Goal: Task Accomplishment & Management: Use online tool/utility

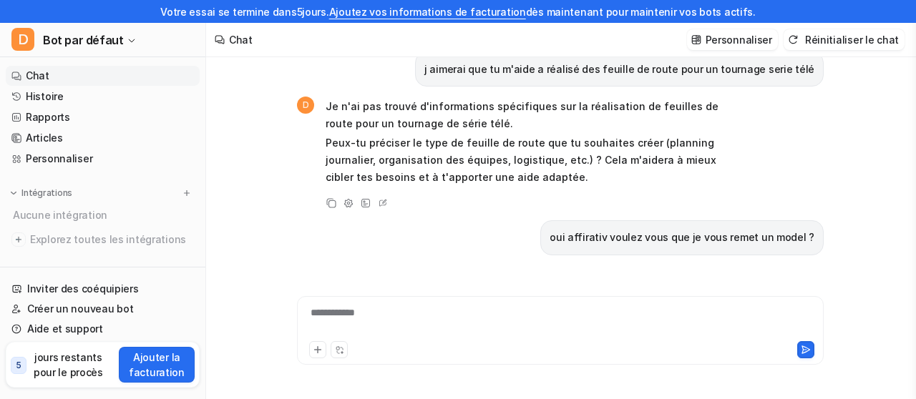
scroll to position [45362, 0]
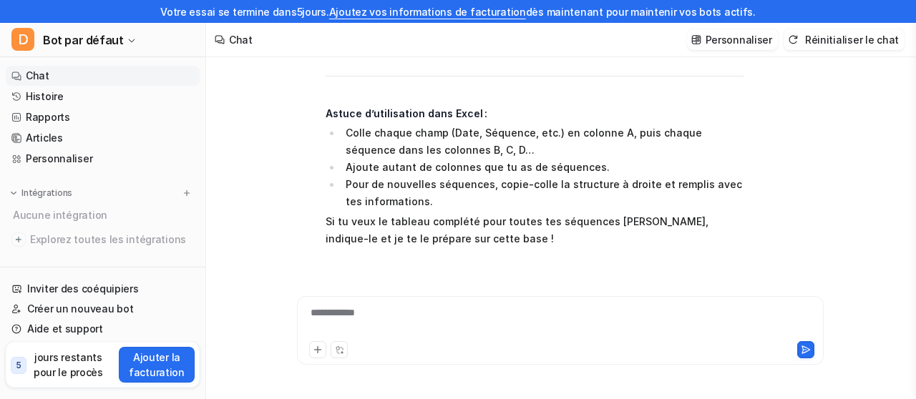
click at [575, 311] on div "**********" at bounding box center [561, 322] width 520 height 33
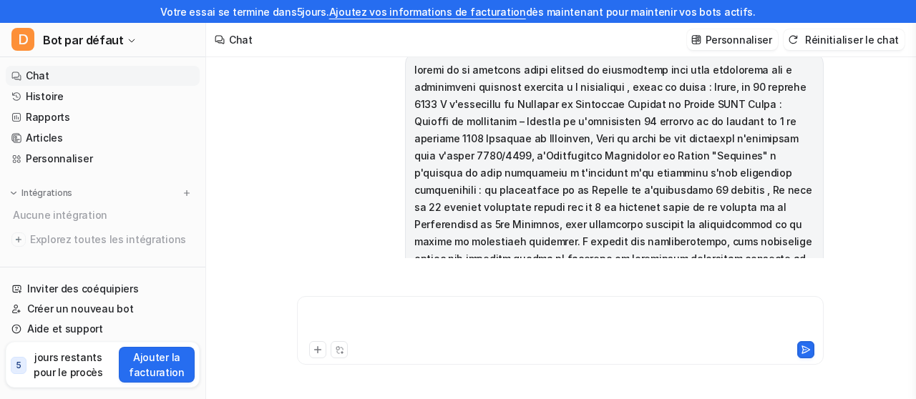
scroll to position [45350, 0]
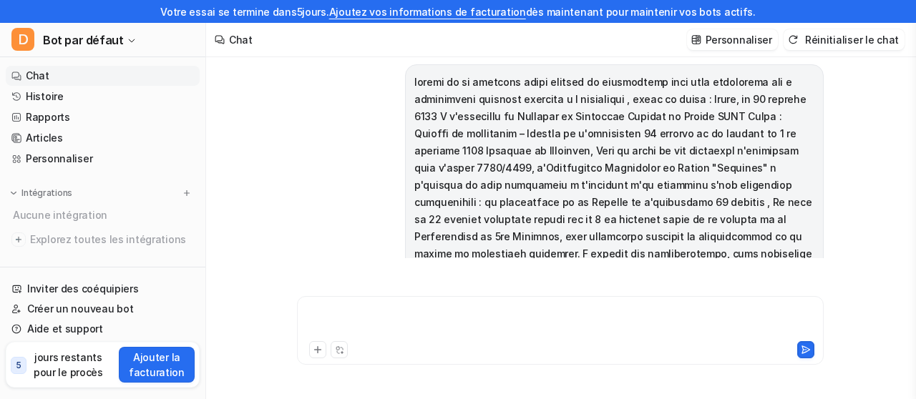
paste div
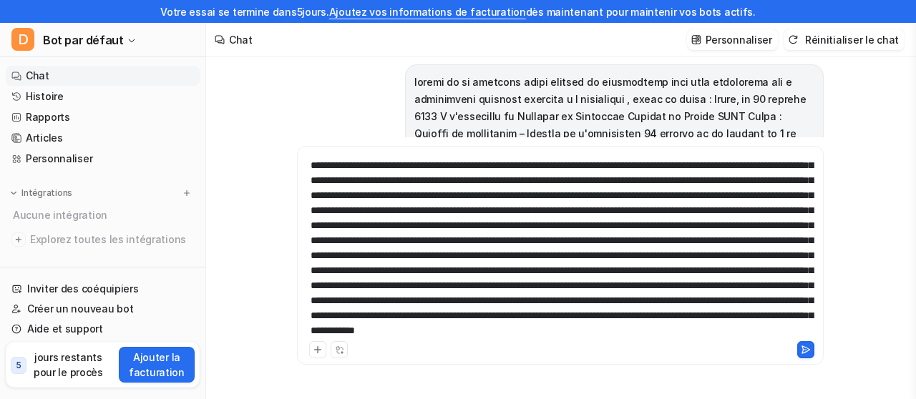
scroll to position [418, 0]
click at [806, 349] on icon at bounding box center [806, 350] width 10 height 10
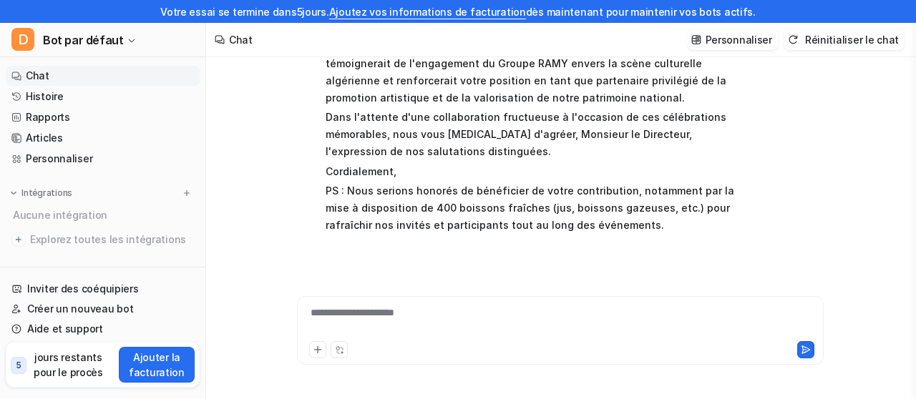
scroll to position [46617, 0]
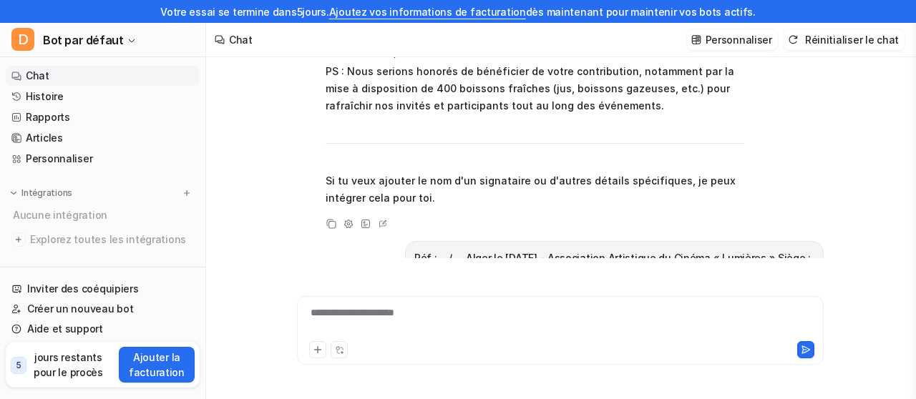
drag, startPoint x: 325, startPoint y: 124, endPoint x: 525, endPoint y: 261, distance: 242.0
click at [525, 261] on div "j aimerai que tu m'aide a réalisé des feuille de route pour un tournage serie t…" at bounding box center [560, 199] width 527 height 331
click at [591, 247] on div "j aimerai que tu m'aide a réalisé des feuille de route pour un tournage serie t…" at bounding box center [560, 146] width 527 height 224
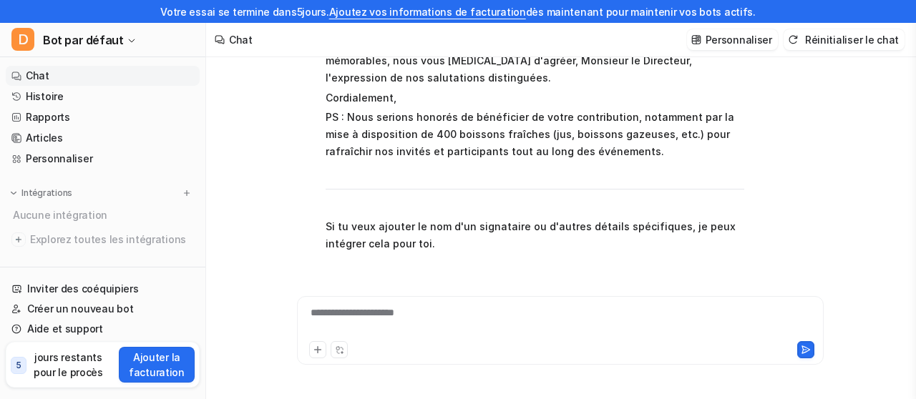
scroll to position [46630, 0]
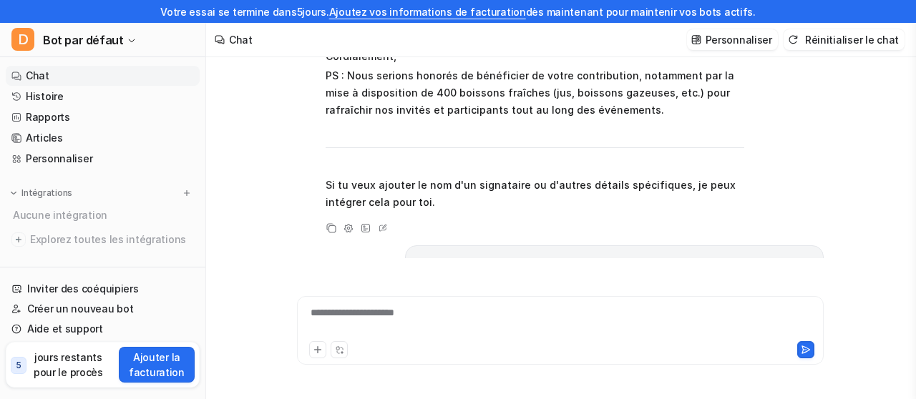
click at [389, 314] on font "**********" at bounding box center [353, 313] width 84 height 10
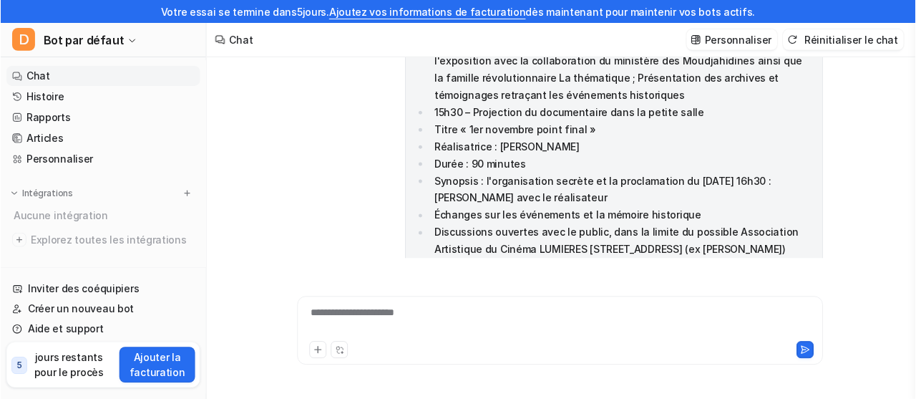
scroll to position [49354, 0]
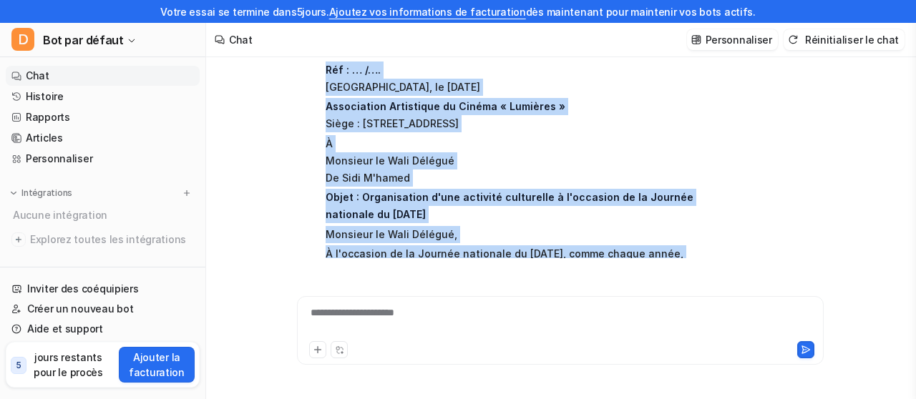
drag, startPoint x: 326, startPoint y: 107, endPoint x: 513, endPoint y: 134, distance: 188.8
copy span "Lor : … /…. Ipsum, do 14 sitamet 6372 Consectetur Adipiscing el Seddoe « Tempor…"
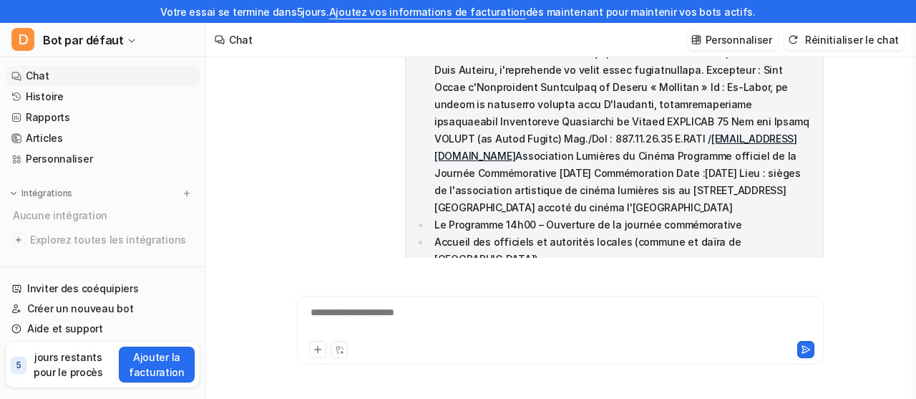
scroll to position [48582, 0]
